Goal: Find contact information: Find contact information

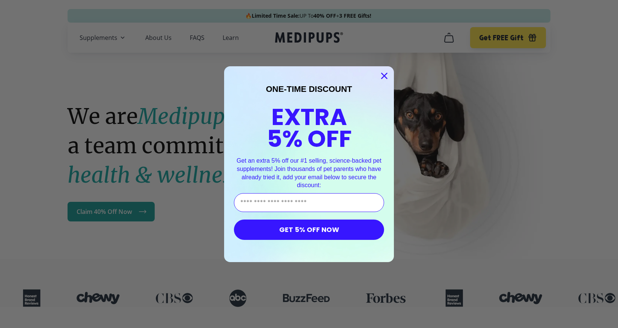
click at [386, 74] on icon "Close dialog" at bounding box center [384, 75] width 5 height 5
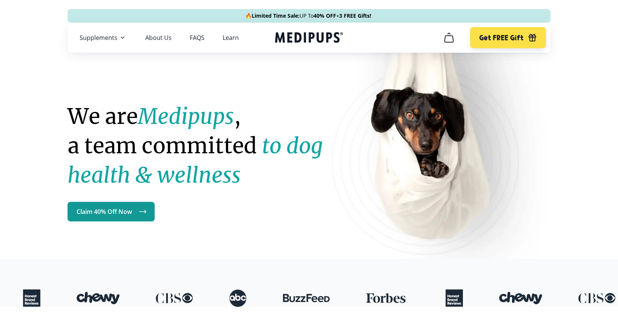
click at [447, 40] on icon "cart" at bounding box center [449, 38] width 12 height 12
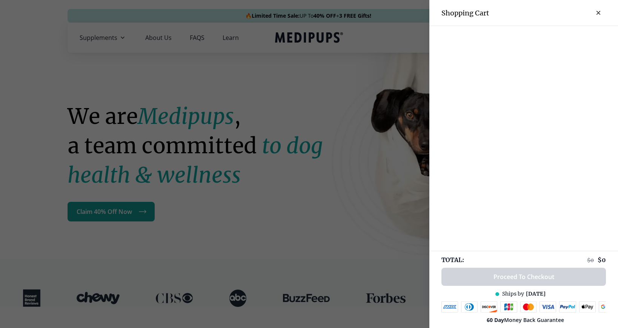
click at [325, 190] on div at bounding box center [309, 164] width 618 height 328
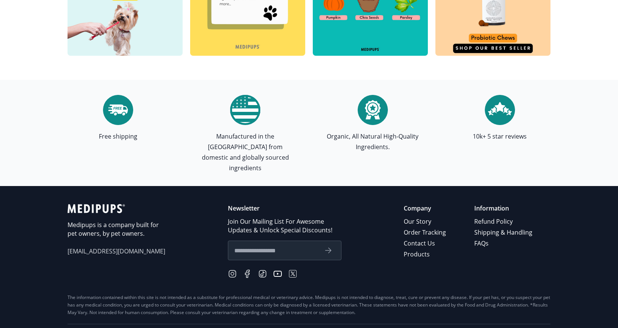
scroll to position [2161, 0]
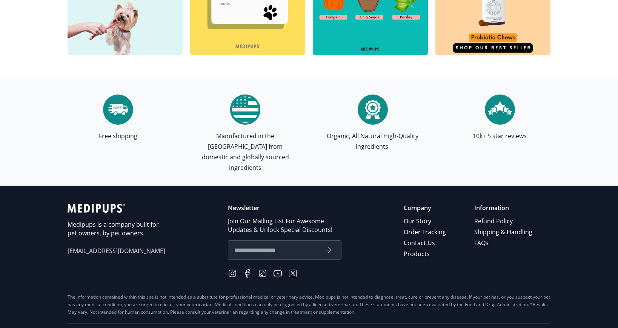
click at [81, 247] on span "[EMAIL_ADDRESS][DOMAIN_NAME]" at bounding box center [116, 251] width 98 height 9
click at [92, 247] on span "[EMAIL_ADDRESS][DOMAIN_NAME]" at bounding box center [116, 251] width 98 height 9
click at [413, 238] on link "Contact Us" at bounding box center [424, 243] width 43 height 11
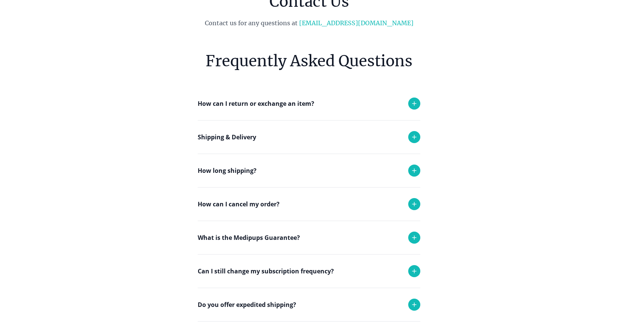
scroll to position [72, 0]
click at [414, 204] on icon at bounding box center [414, 204] width 4 height 4
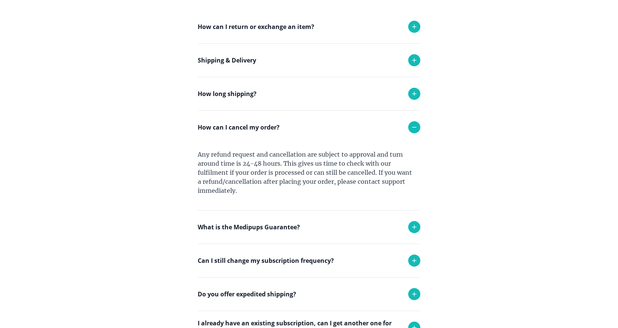
scroll to position [149, 0]
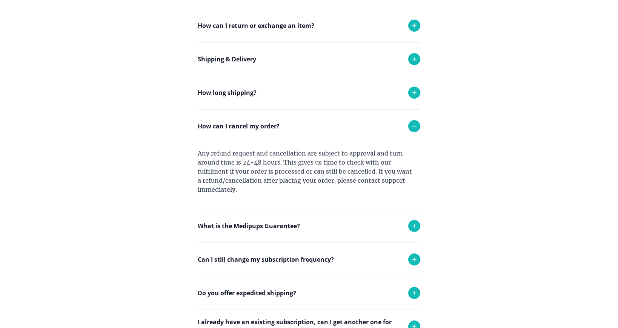
click at [279, 166] on div "Any refund request and cancellation are subject to approval and turn around tim…" at bounding box center [309, 176] width 222 height 66
click at [413, 258] on icon at bounding box center [413, 259] width 9 height 9
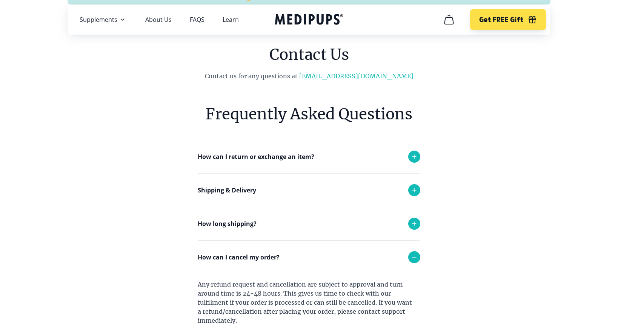
scroll to position [23, 0]
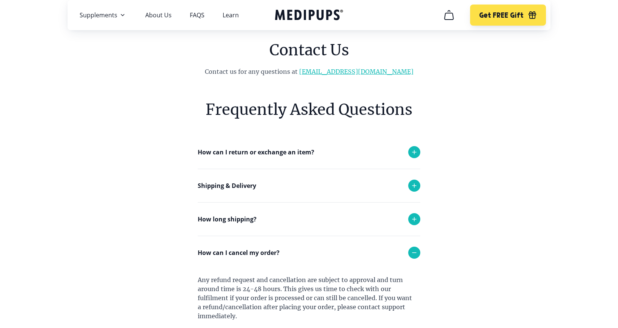
click at [339, 71] on link "[EMAIL_ADDRESS][DOMAIN_NAME]" at bounding box center [356, 72] width 114 height 8
click at [332, 72] on link "[EMAIL_ADDRESS][DOMAIN_NAME]" at bounding box center [356, 72] width 114 height 8
click at [355, 72] on link "[EMAIL_ADDRESS][DOMAIN_NAME]" at bounding box center [356, 72] width 114 height 8
click at [354, 71] on link "[EMAIL_ADDRESS][DOMAIN_NAME]" at bounding box center [356, 72] width 114 height 8
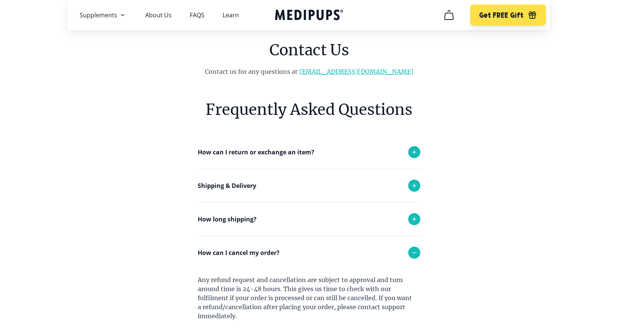
click at [335, 72] on link "[EMAIL_ADDRESS][DOMAIN_NAME]" at bounding box center [356, 72] width 114 height 8
click at [336, 70] on link "[EMAIL_ADDRESS][DOMAIN_NAME]" at bounding box center [356, 72] width 114 height 8
drag, startPoint x: 375, startPoint y: 73, endPoint x: 319, endPoint y: 72, distance: 56.2
click at [319, 71] on p "Contact us for any questions at [EMAIL_ADDRESS][DOMAIN_NAME]" at bounding box center [308, 71] width 307 height 9
copy link "[EMAIL_ADDRESS][DOMAIN_NAME]"
